Goal: Task Accomplishment & Management: Use online tool/utility

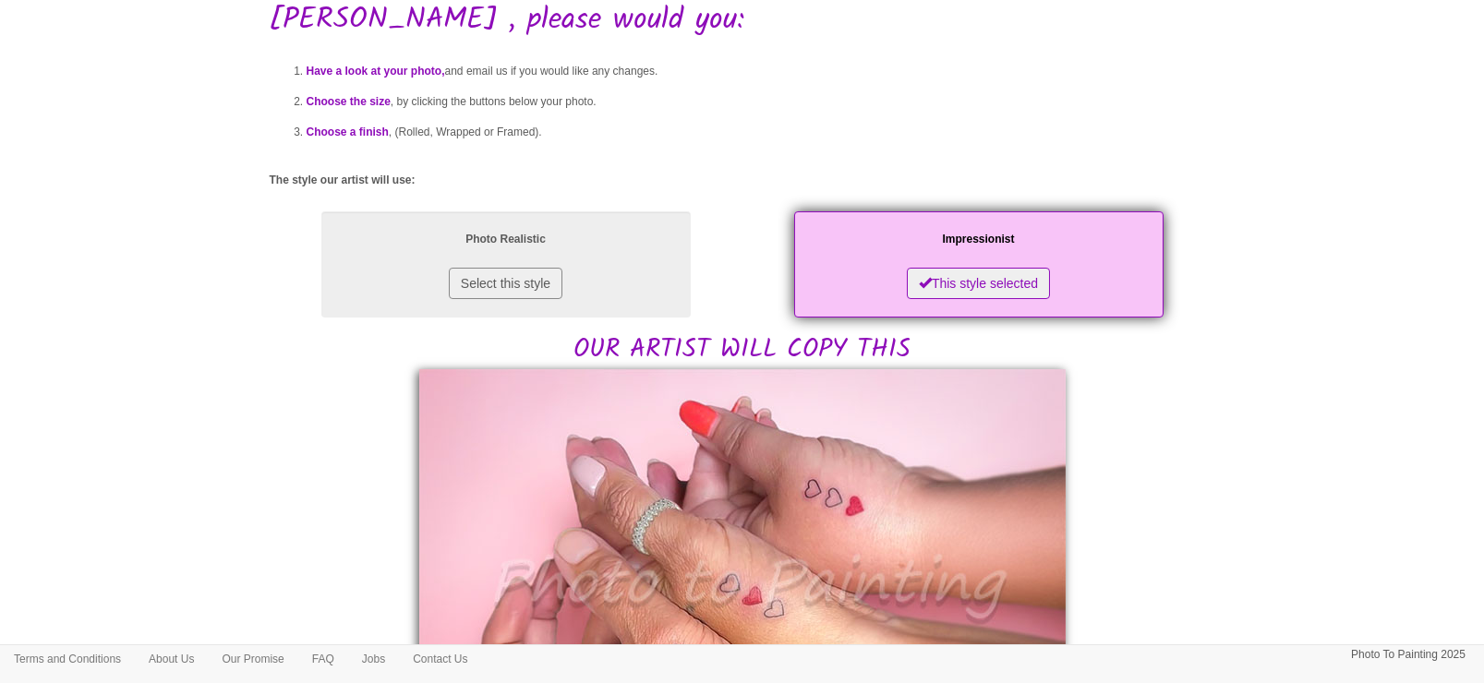
scroll to position [115, 0]
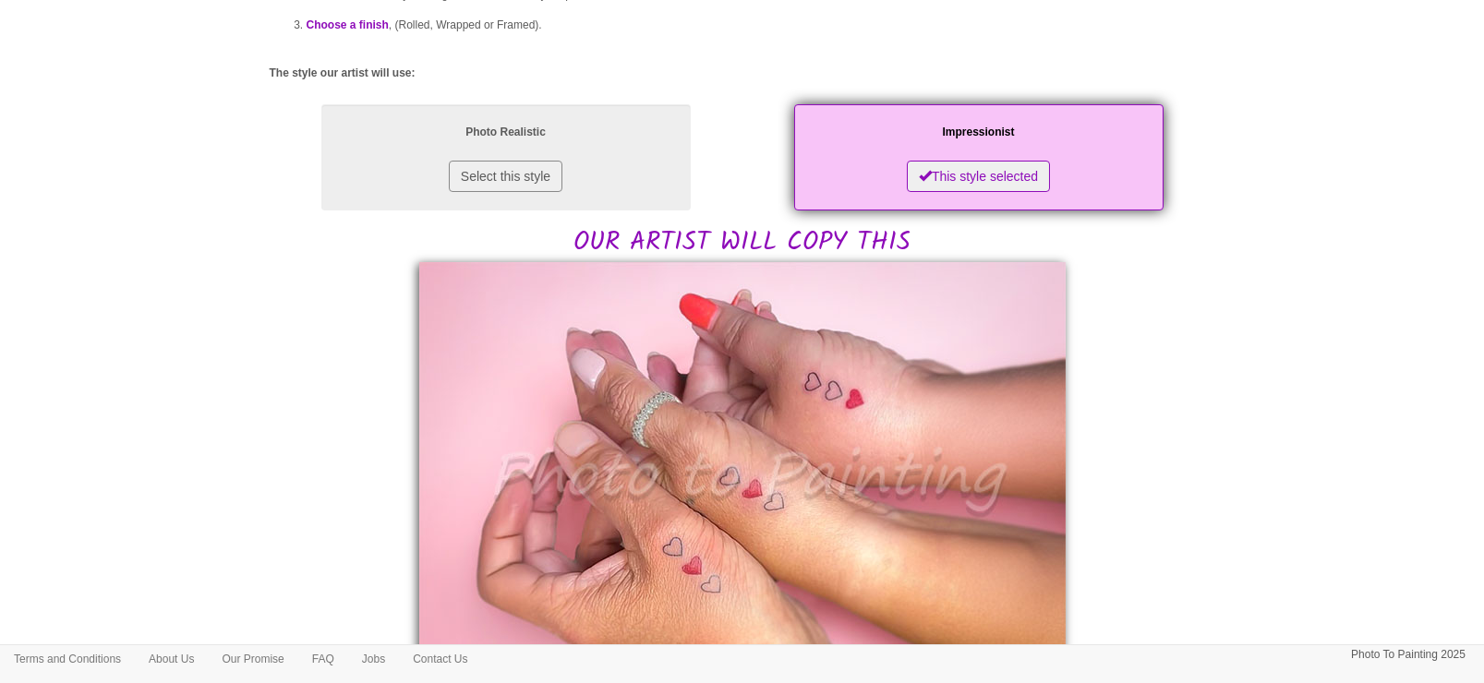
scroll to position [231, 0]
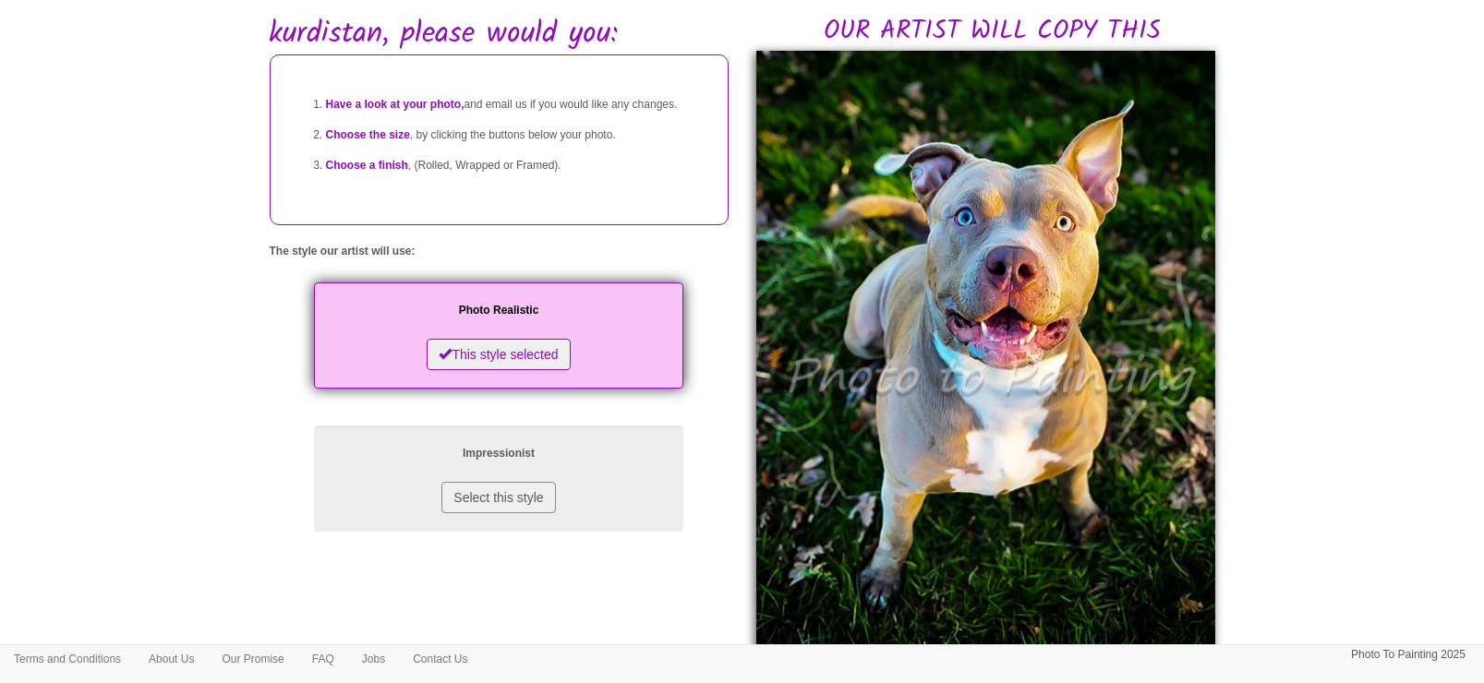
scroll to position [115, 0]
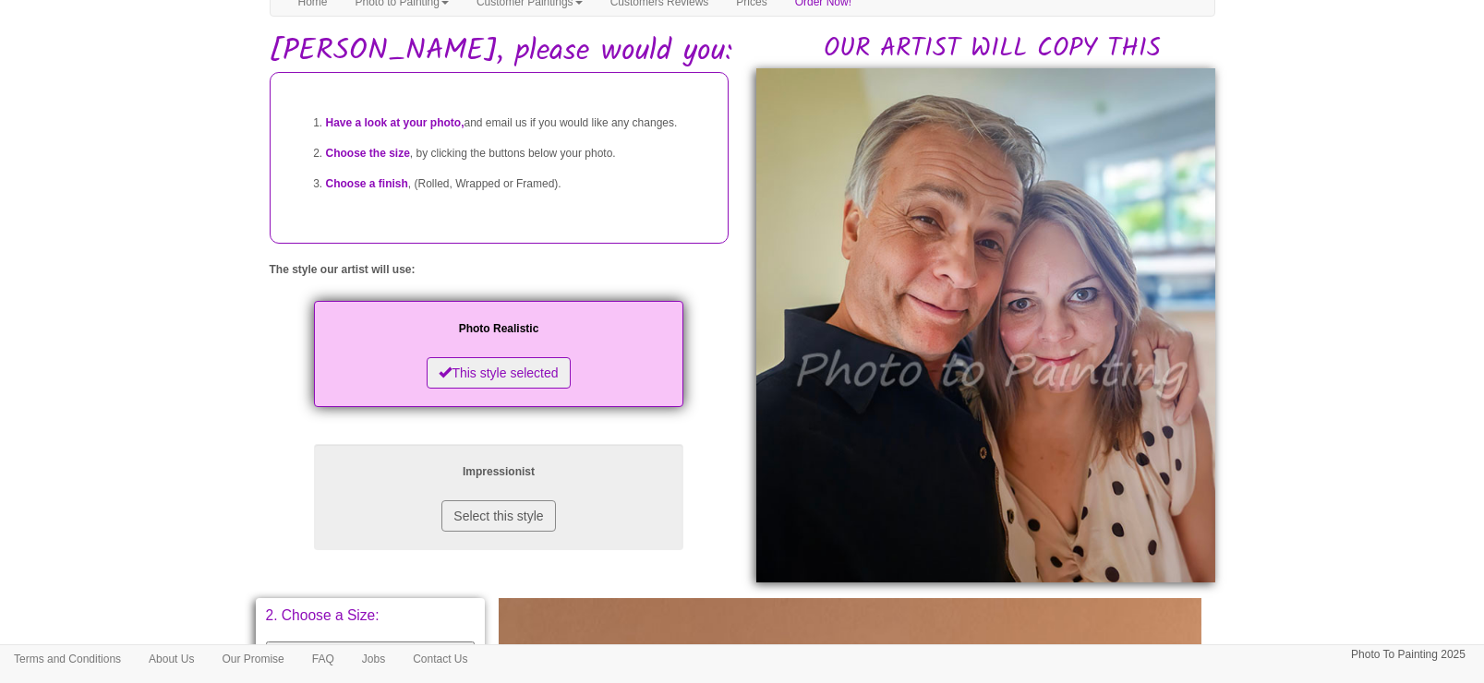
scroll to position [115, 0]
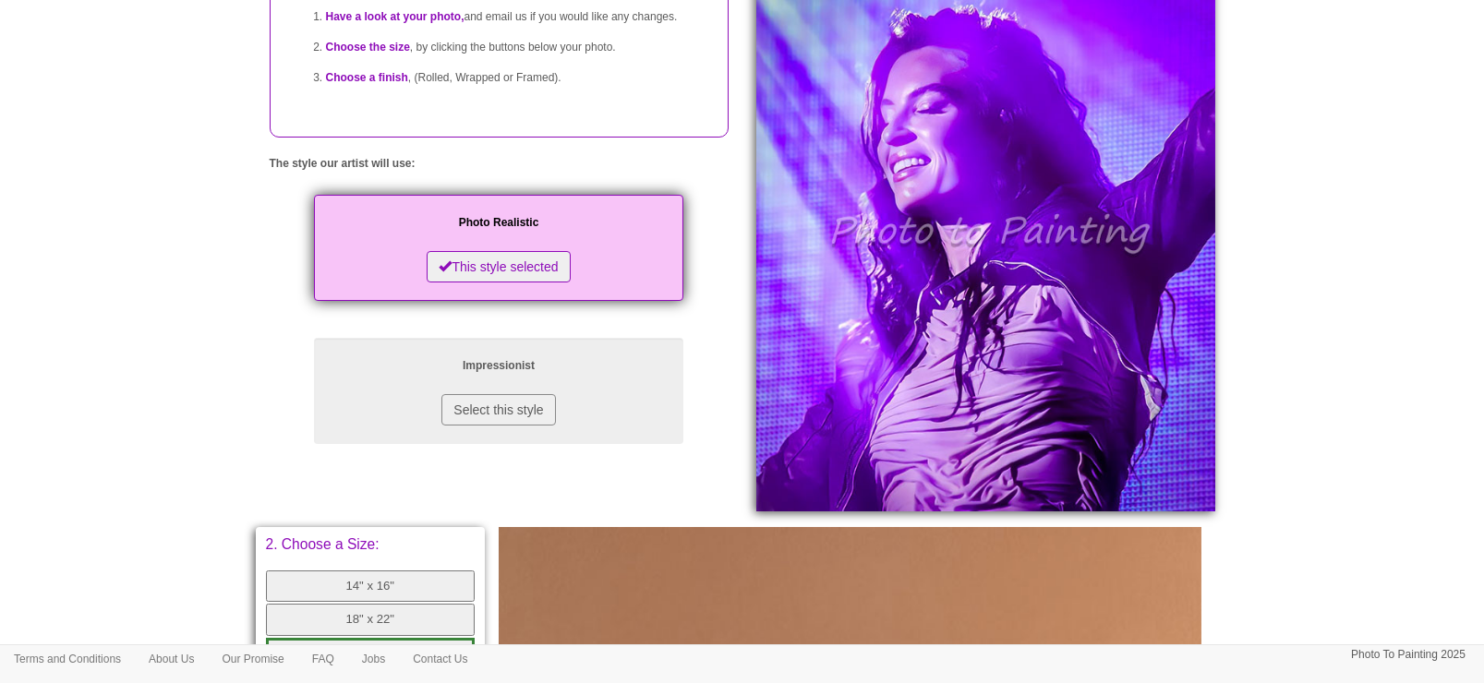
scroll to position [231, 0]
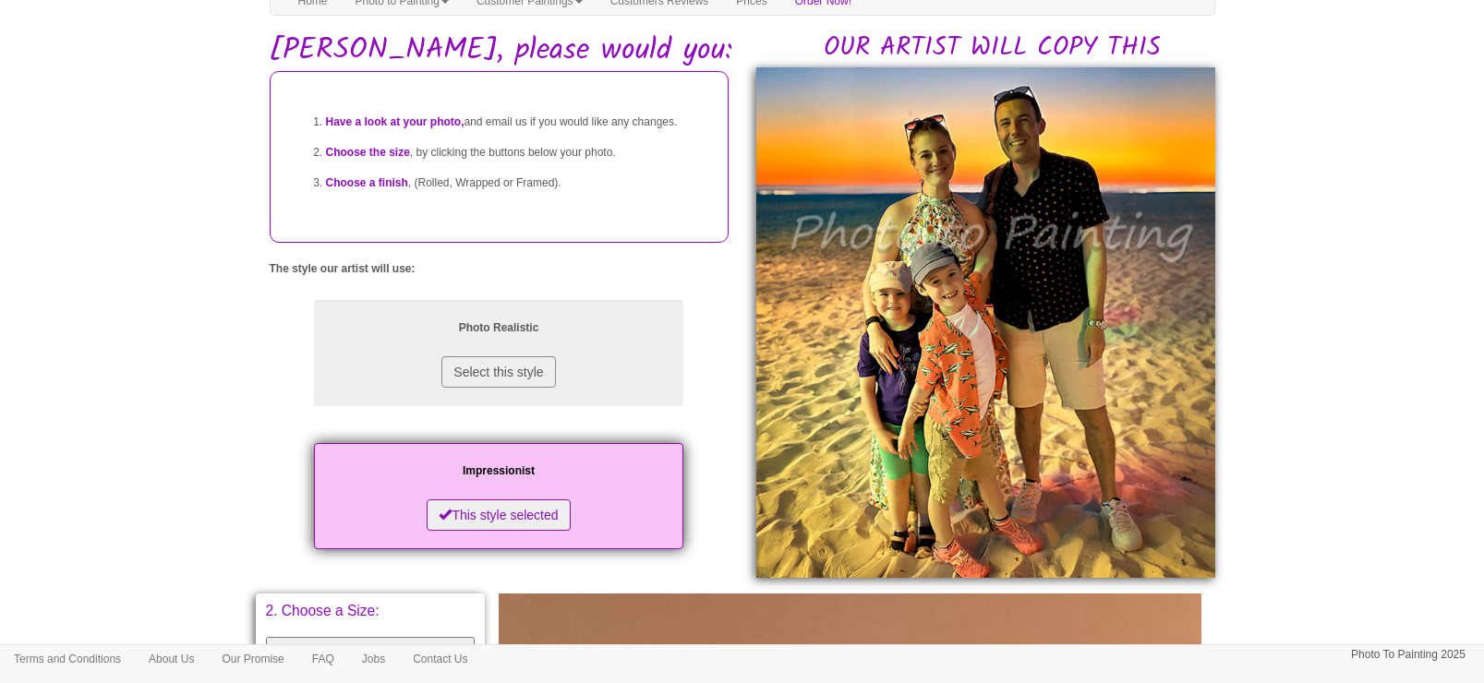
scroll to position [115, 0]
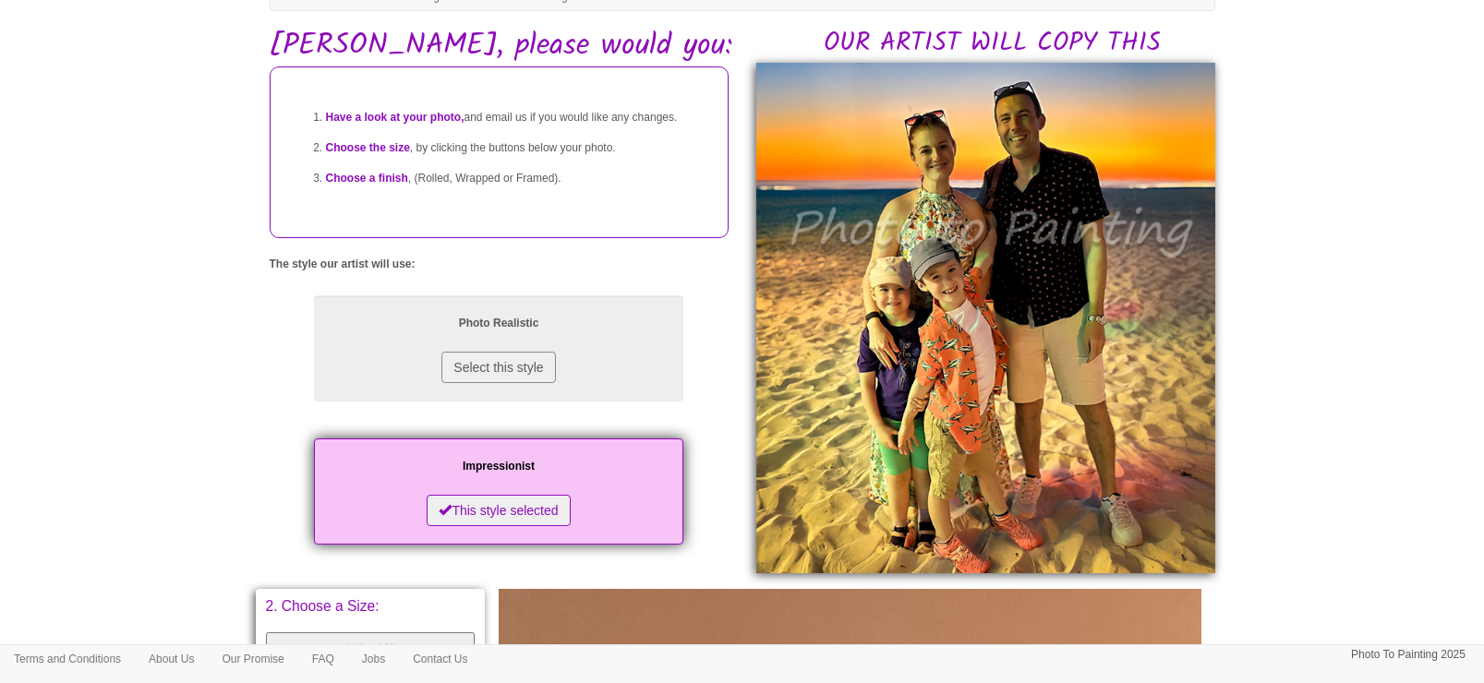
click at [712, 478] on div "Impressionist This style selected" at bounding box center [499, 491] width 459 height 143
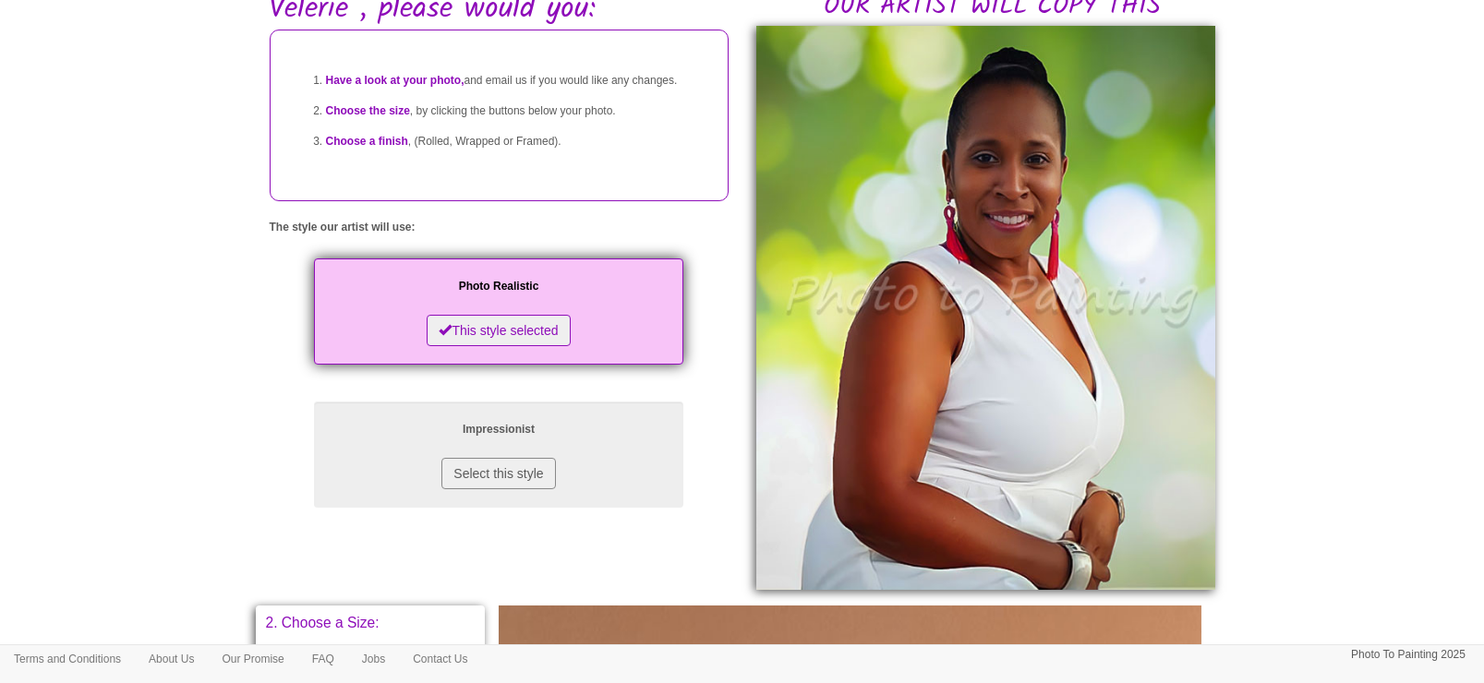
scroll to position [147, 0]
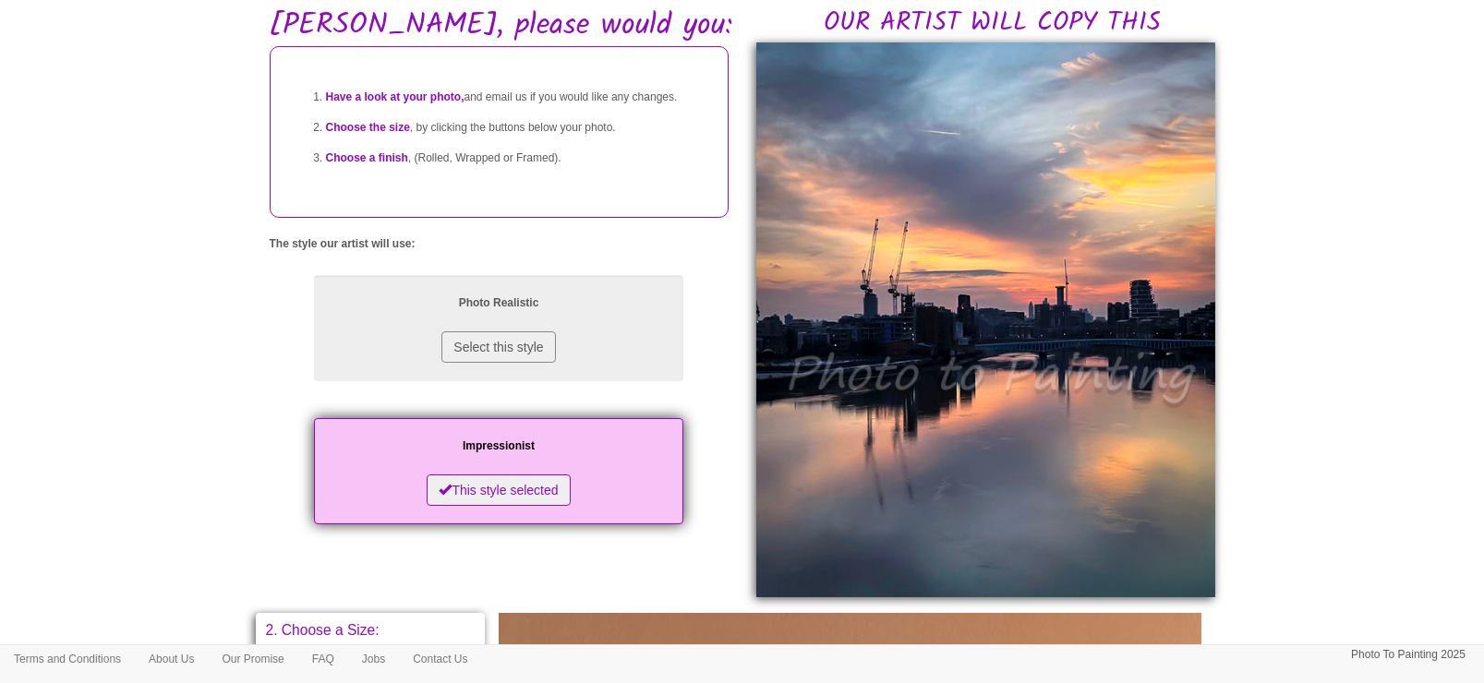
scroll to position [142, 0]
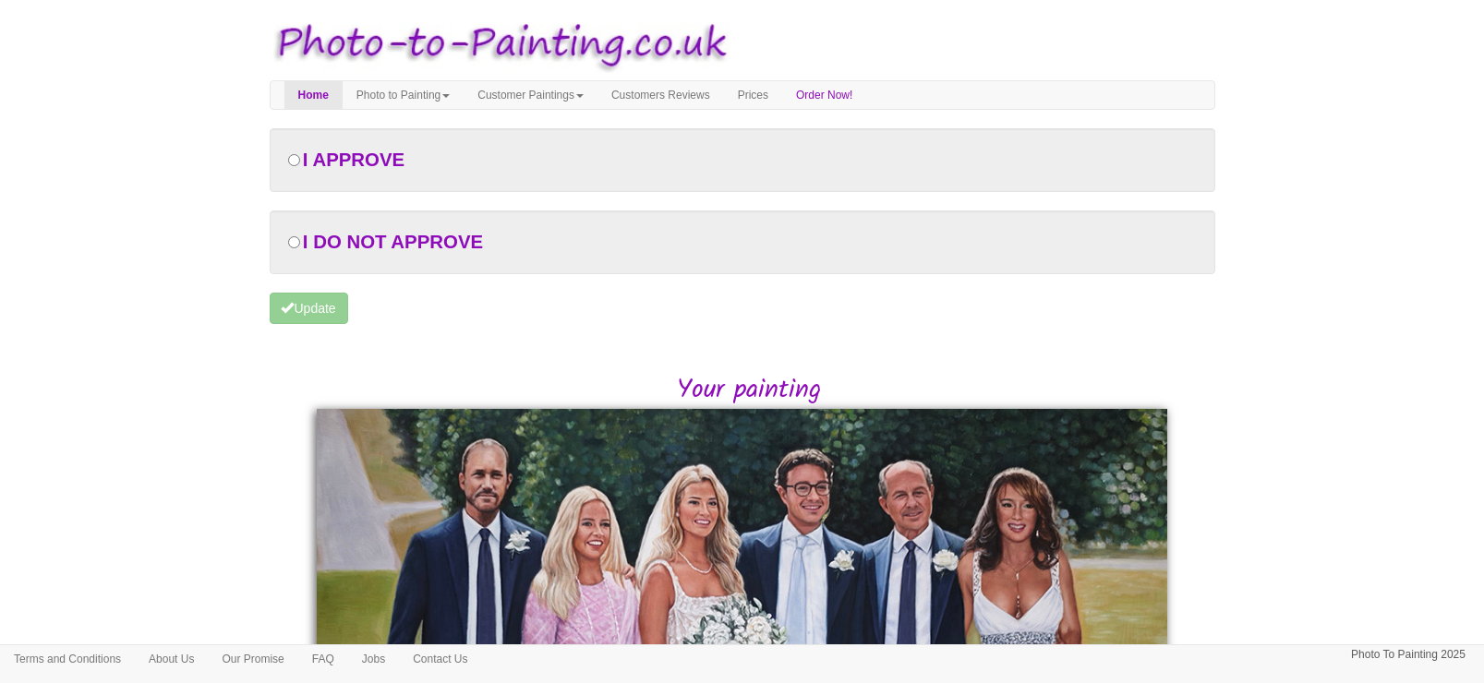
click at [308, 159] on span "I APPROVE" at bounding box center [354, 160] width 102 height 20
radio input "true"
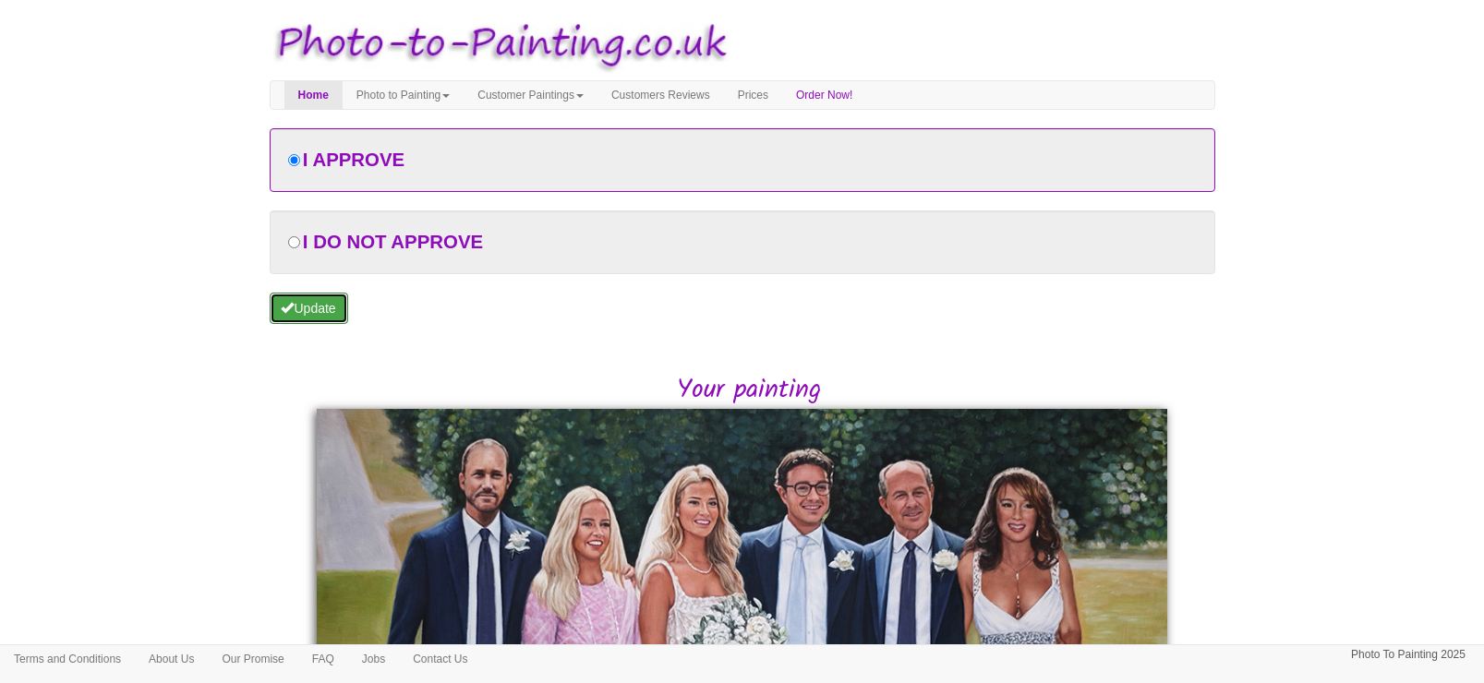
click at [312, 304] on button "Update" at bounding box center [309, 308] width 78 height 31
